Goal: Obtain resource: Download file/media

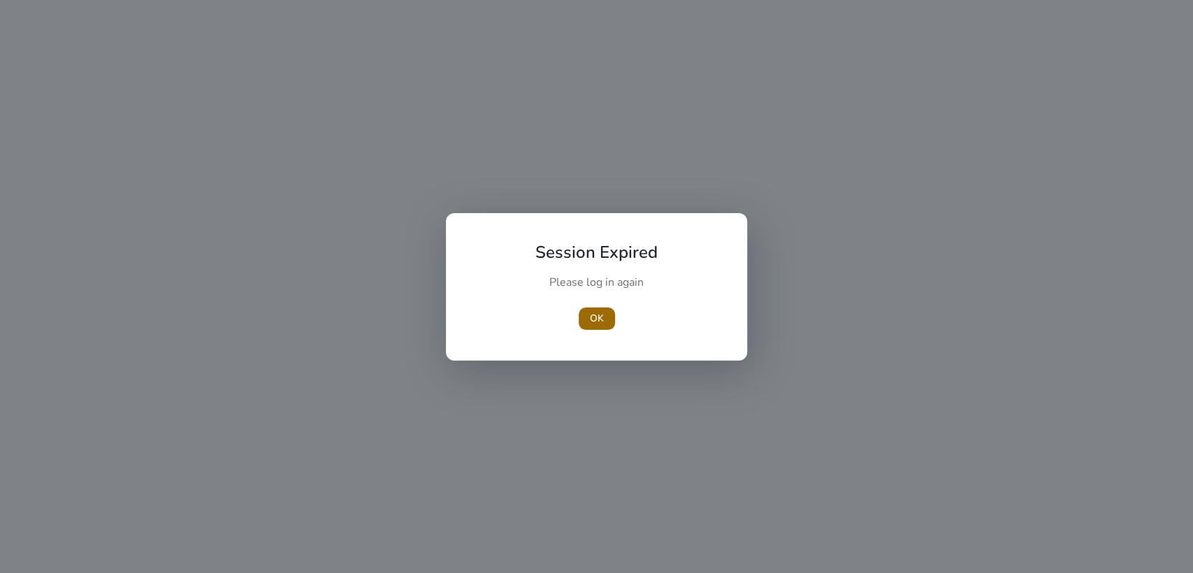
click at [601, 312] on span "OK" at bounding box center [597, 318] width 14 height 15
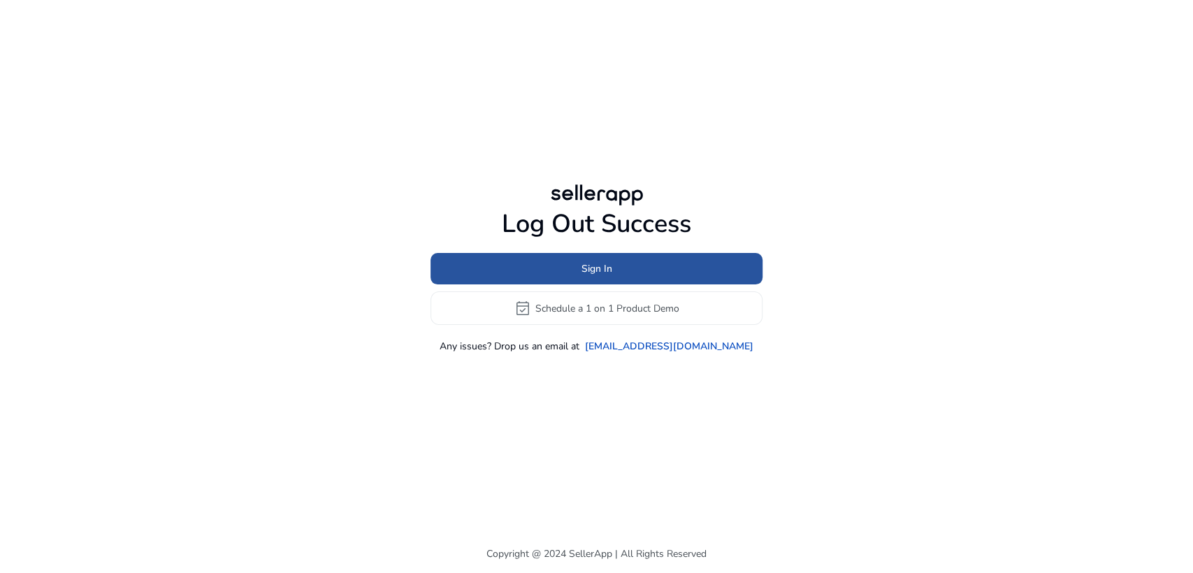
click at [633, 271] on span at bounding box center [597, 269] width 332 height 34
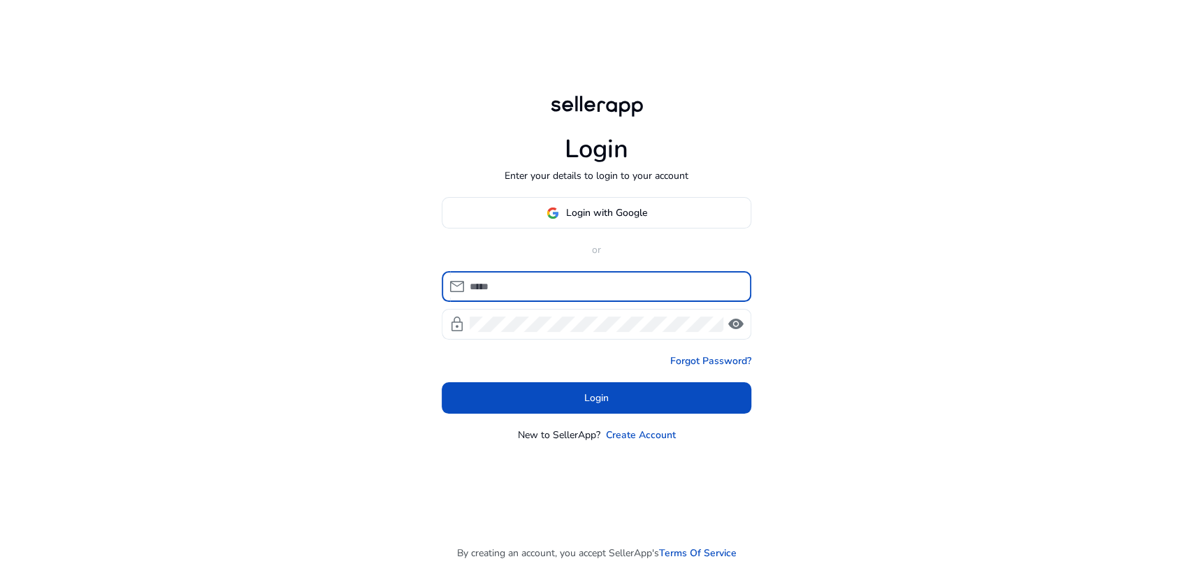
type input "**********"
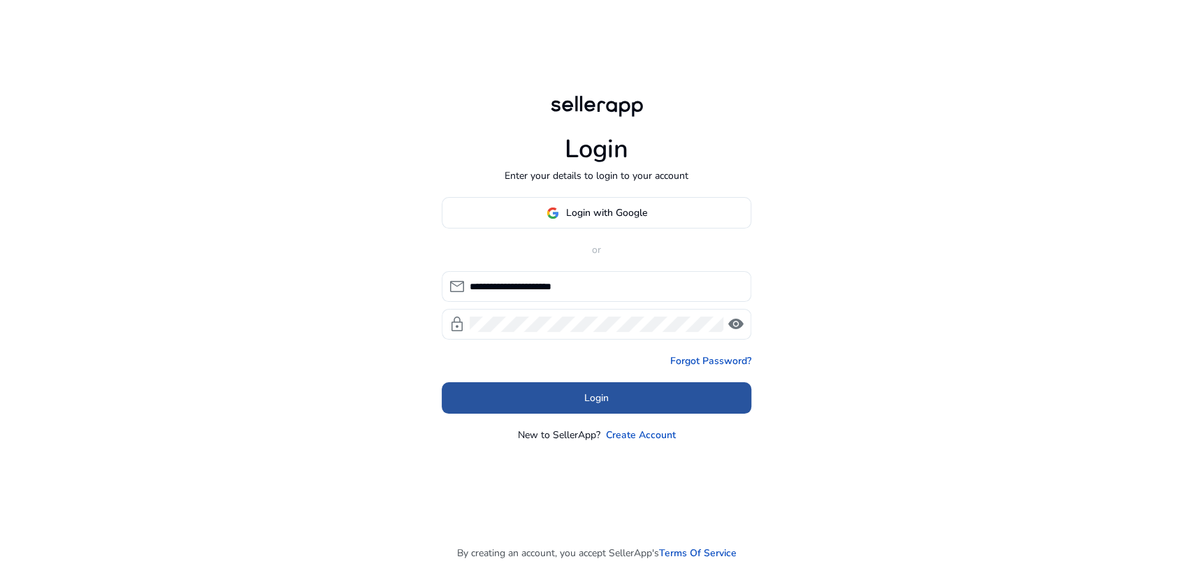
click at [612, 399] on span at bounding box center [597, 399] width 310 height 34
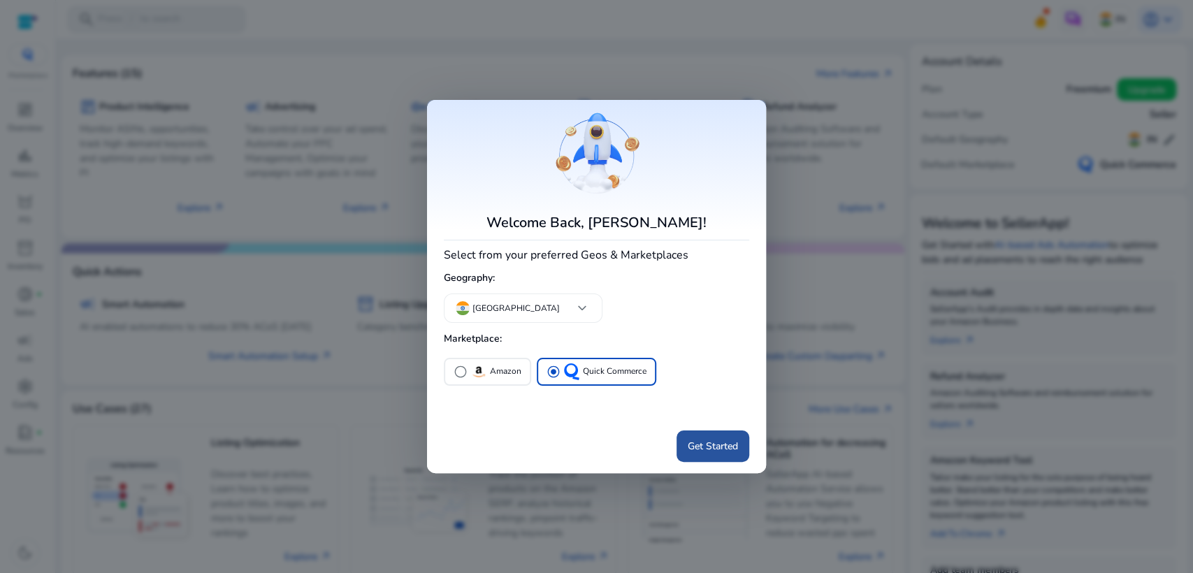
click at [714, 440] on span "Get Started" at bounding box center [713, 446] width 50 height 15
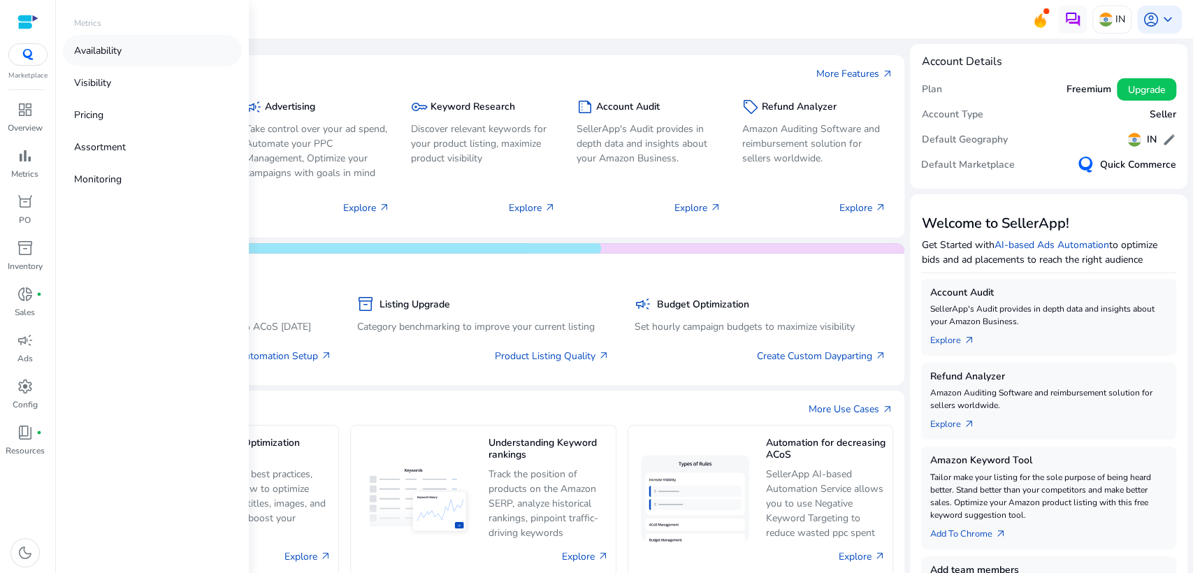
click at [127, 45] on link "Availability" at bounding box center [152, 50] width 179 height 31
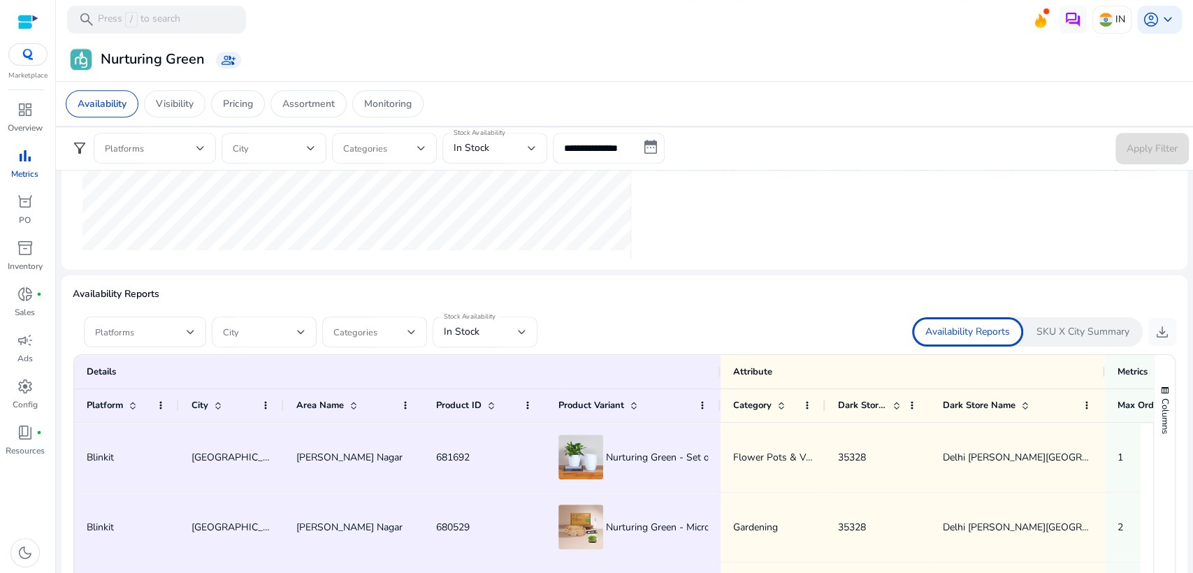
scroll to position [726, 0]
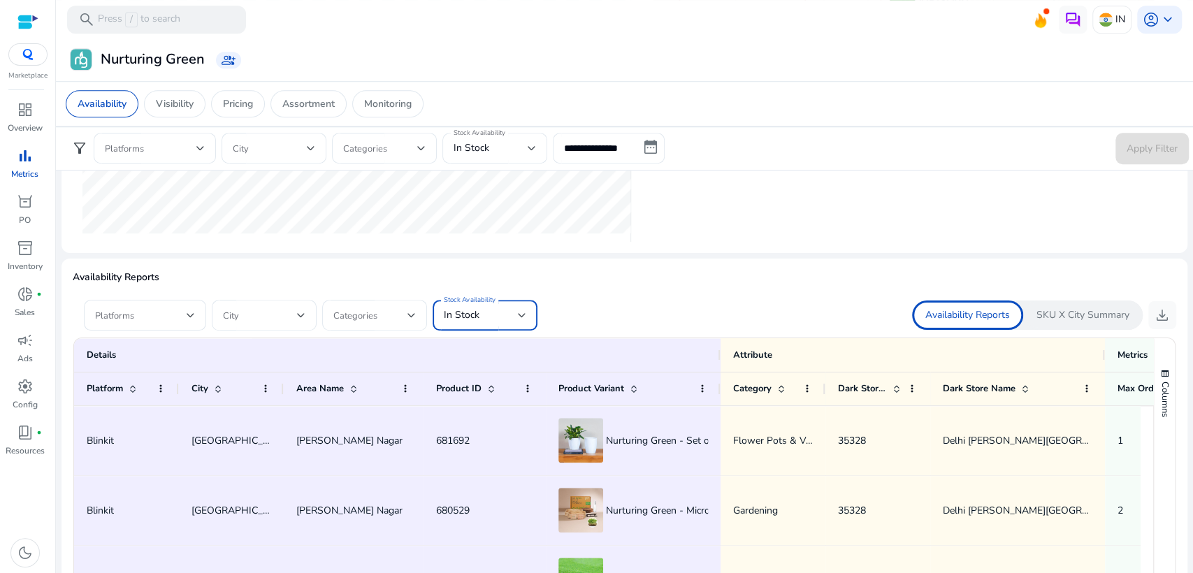
click at [516, 309] on div "In Stock" at bounding box center [481, 315] width 74 height 15
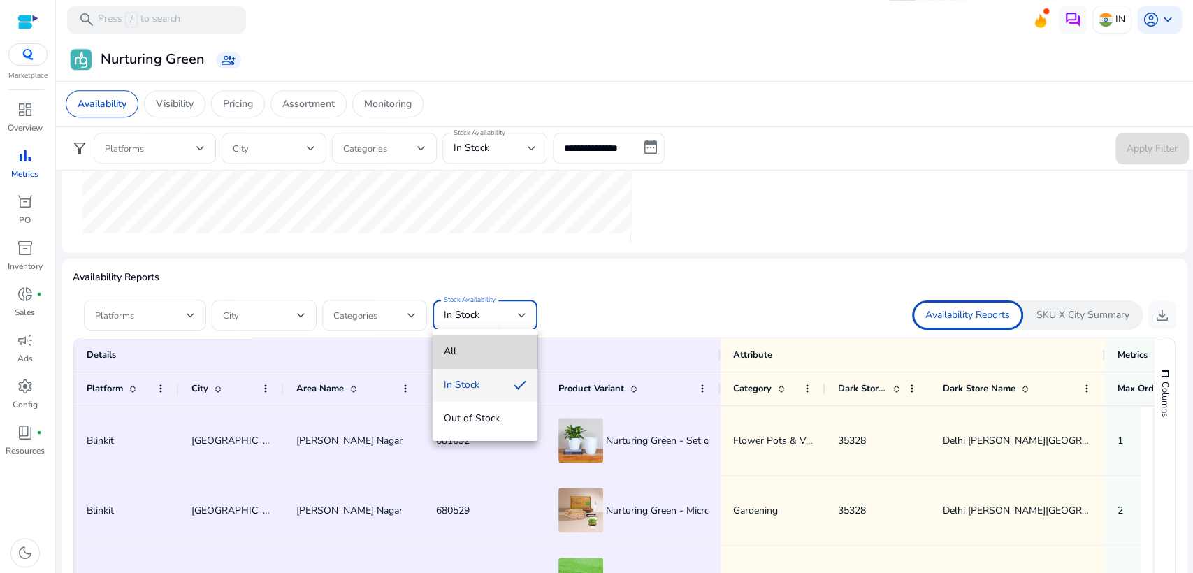
click at [493, 337] on mat-option "All" at bounding box center [485, 352] width 105 height 34
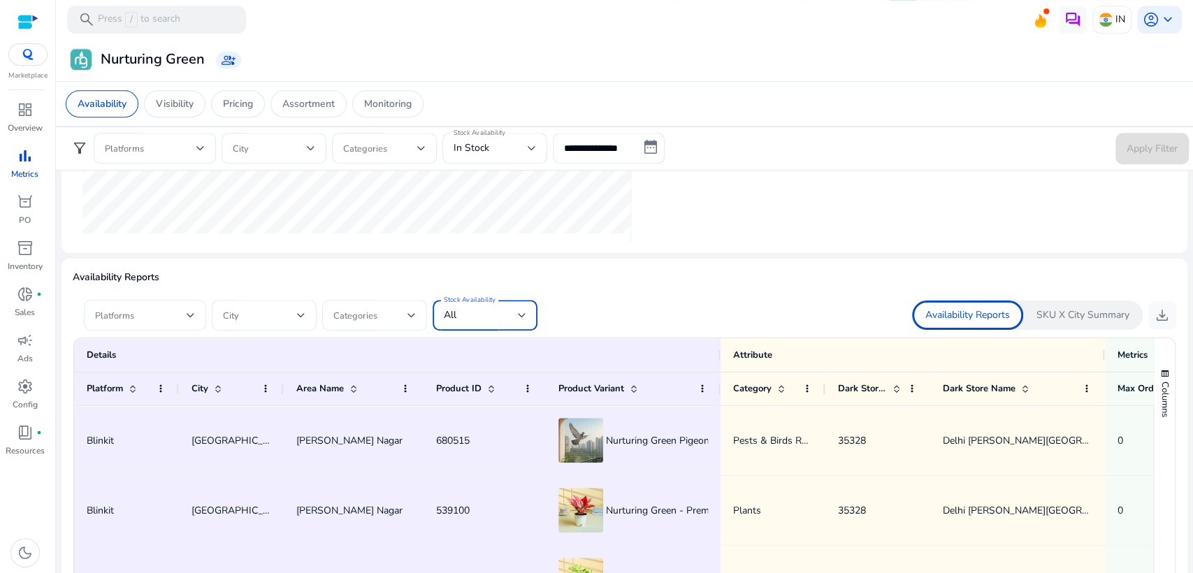
click at [170, 313] on span at bounding box center [141, 315] width 92 height 15
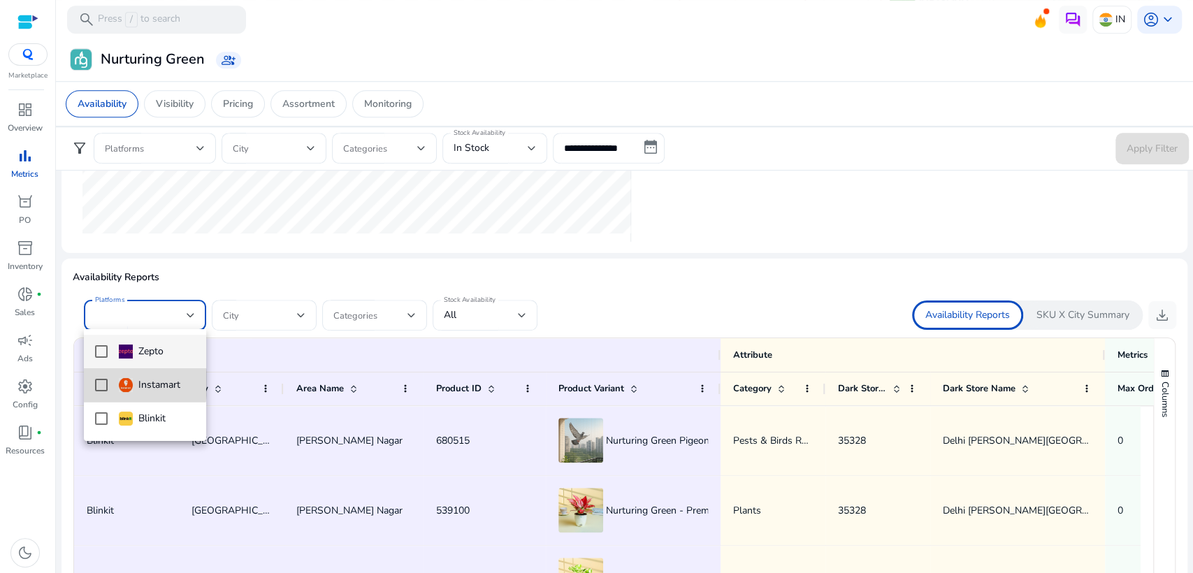
click at [103, 384] on mat-pseudo-checkbox at bounding box center [101, 385] width 13 height 13
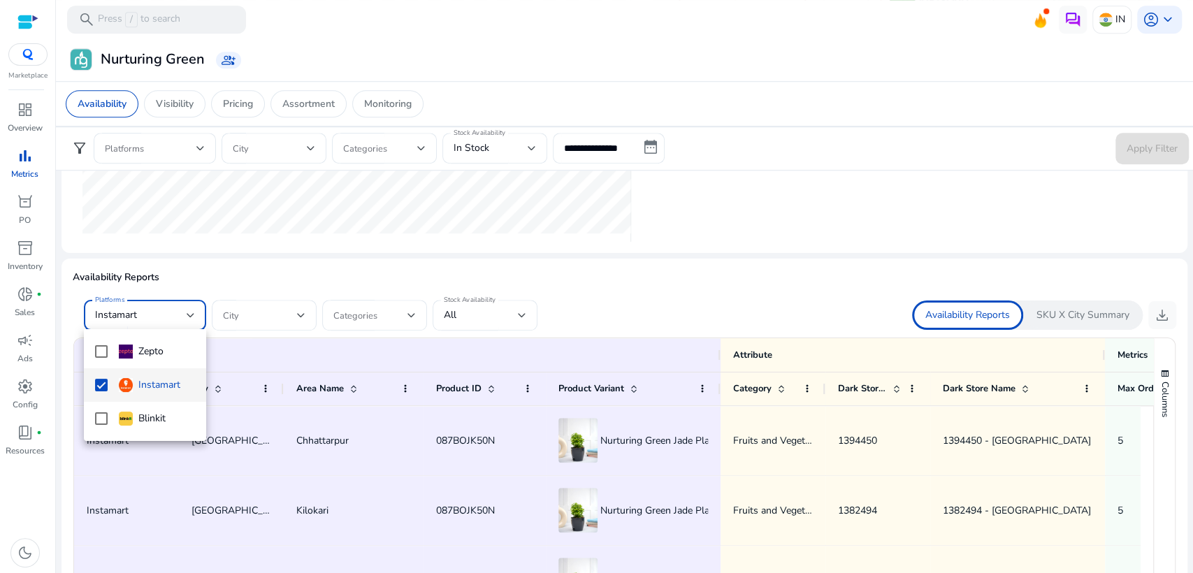
click at [703, 303] on div at bounding box center [596, 286] width 1193 height 573
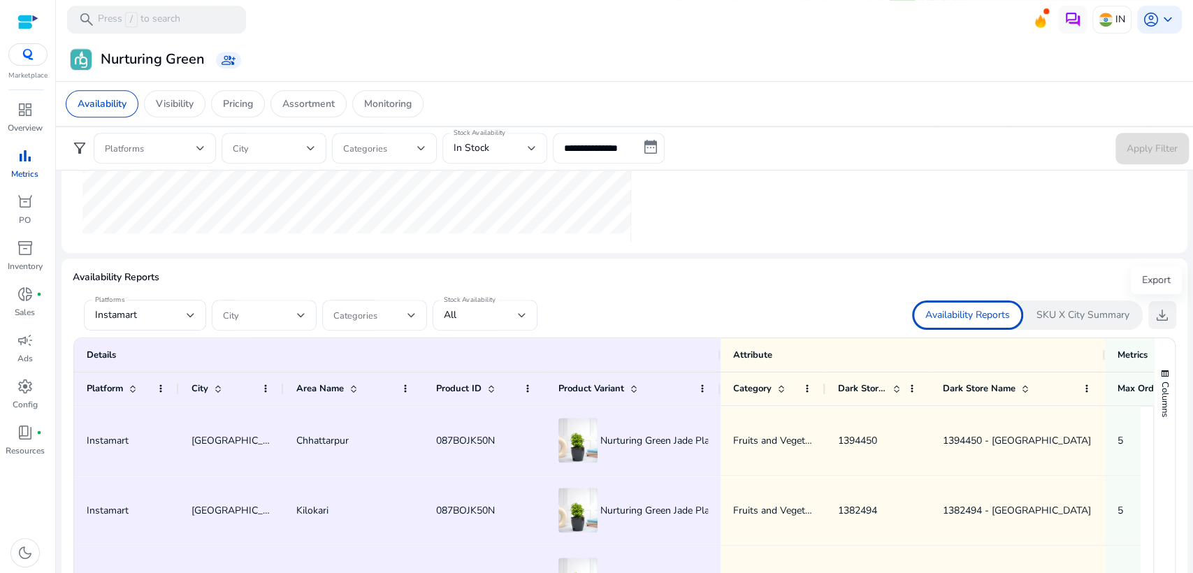
click at [1154, 315] on span "download" at bounding box center [1162, 315] width 17 height 17
